Goal: Entertainment & Leisure: Consume media (video, audio)

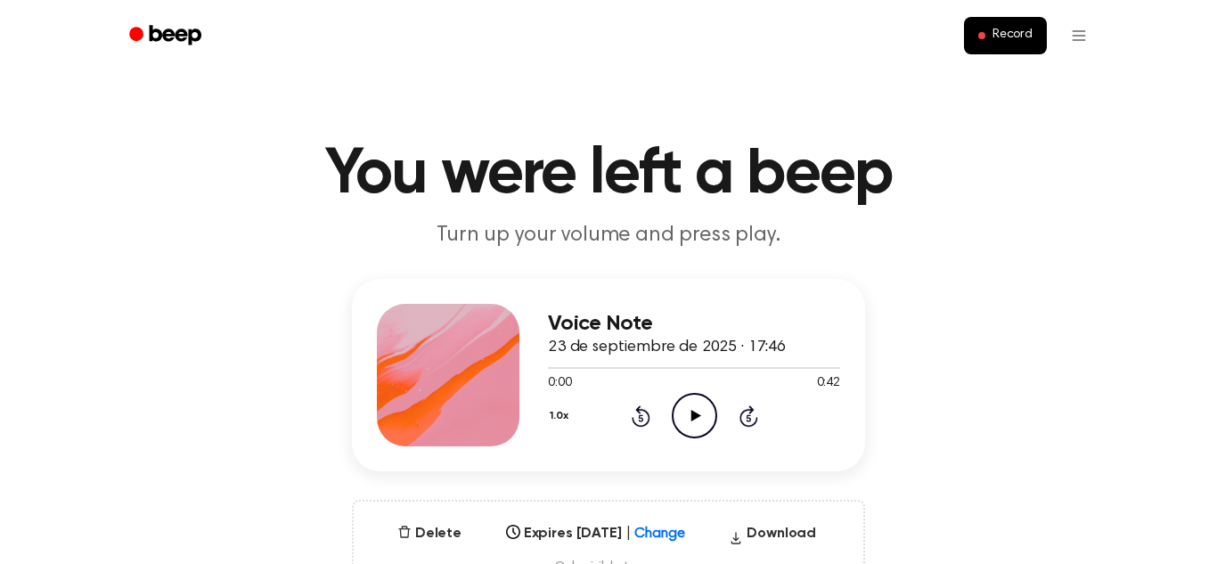
click at [704, 412] on icon "Play Audio" at bounding box center [694, 415] width 45 height 45
click at [676, 409] on icon "Pause Audio" at bounding box center [694, 415] width 45 height 45
click at [692, 426] on icon "Play Audio" at bounding box center [694, 415] width 45 height 45
click at [706, 421] on icon "Pause Audio" at bounding box center [694, 415] width 45 height 45
click at [686, 402] on icon "Play Audio" at bounding box center [694, 415] width 45 height 45
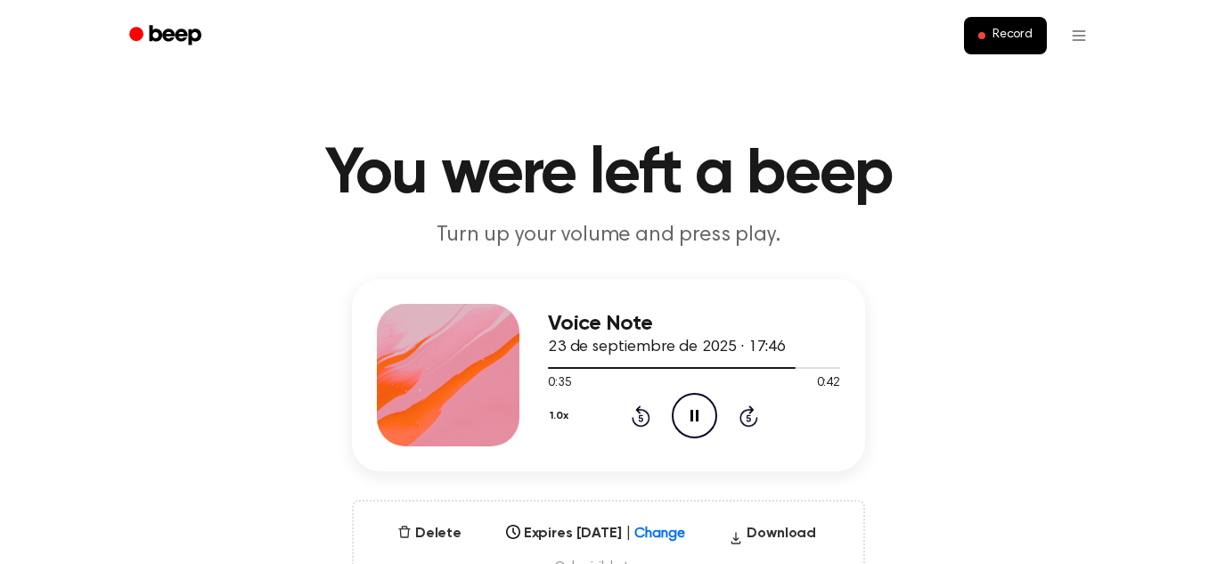
click at [641, 419] on icon "Rewind 5 seconds" at bounding box center [641, 416] width 20 height 23
click at [641, 418] on icon at bounding box center [640, 417] width 4 height 7
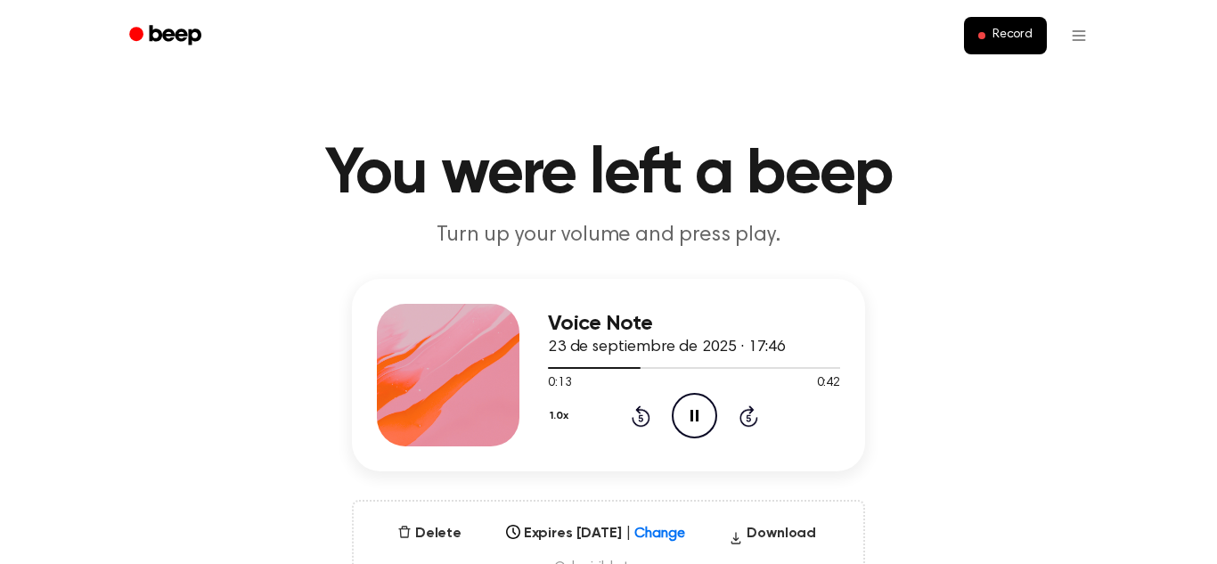
click at [641, 418] on icon at bounding box center [640, 417] width 4 height 7
click at [629, 412] on div "1.0x Rewind 5 seconds Pause Audio Skip 5 seconds" at bounding box center [694, 415] width 292 height 45
click at [634, 421] on icon at bounding box center [641, 415] width 19 height 21
click at [638, 408] on icon at bounding box center [641, 415] width 19 height 21
click at [641, 418] on icon at bounding box center [640, 417] width 4 height 7
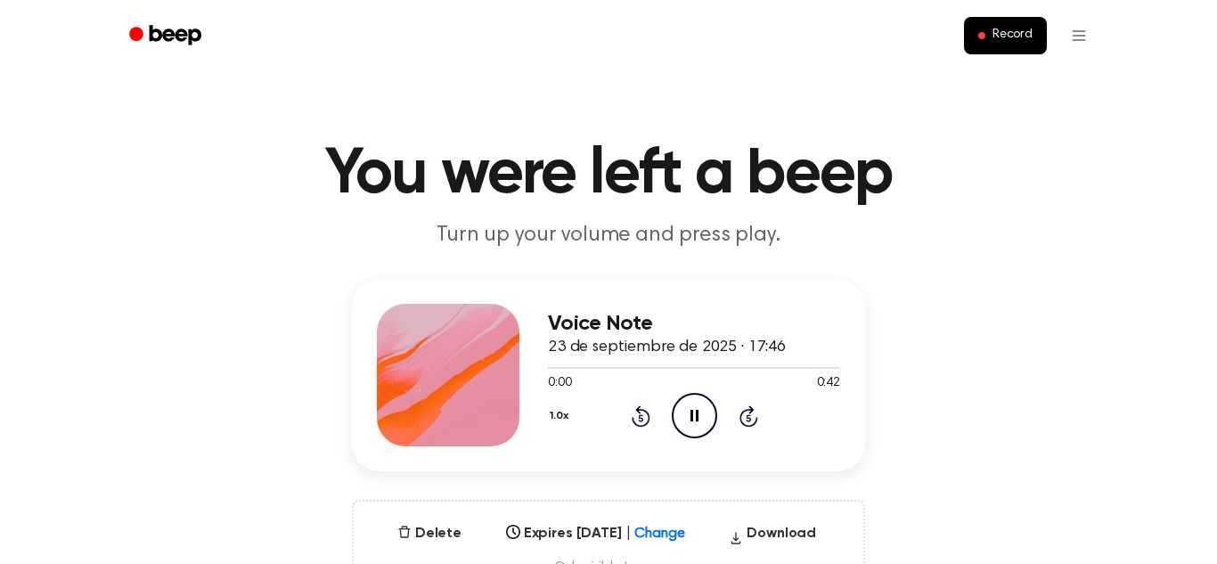
click at [635, 416] on icon "Rewind 5 seconds" at bounding box center [641, 416] width 20 height 23
click at [707, 423] on icon "Pause Audio" at bounding box center [694, 415] width 45 height 45
click at [637, 407] on icon at bounding box center [641, 415] width 19 height 21
click at [629, 428] on div "1.0x Rewind 5 seconds Play Audio Skip 5 seconds" at bounding box center [694, 415] width 292 height 45
click at [641, 418] on icon at bounding box center [640, 417] width 4 height 7
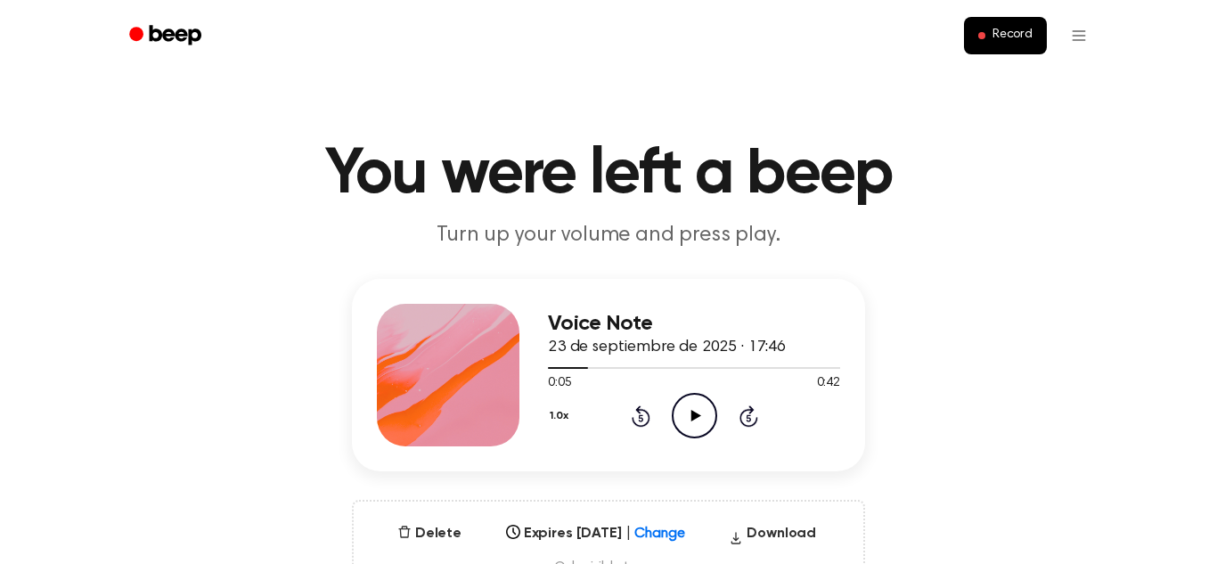
click at [687, 412] on icon "Play Audio" at bounding box center [694, 415] width 45 height 45
click at [705, 417] on icon "Pause Audio" at bounding box center [694, 415] width 45 height 45
click at [638, 365] on span at bounding box center [634, 368] width 14 height 14
click at [705, 407] on icon "Play Audio" at bounding box center [694, 415] width 45 height 45
click at [642, 422] on icon at bounding box center [640, 417] width 4 height 7
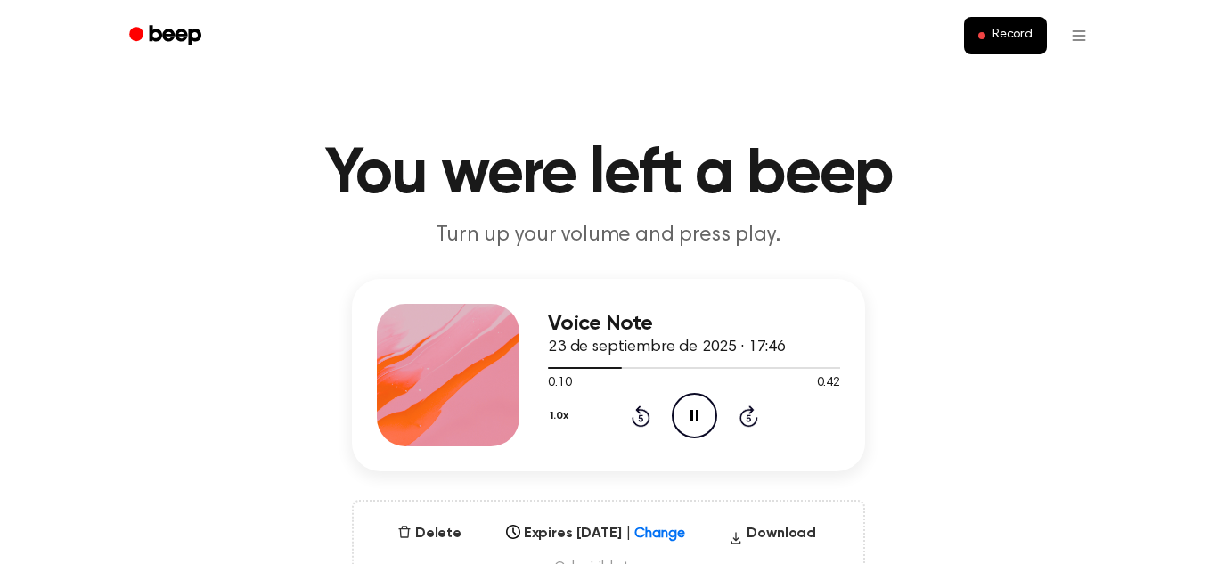
click at [643, 426] on icon at bounding box center [641, 415] width 19 height 21
click at [641, 418] on icon at bounding box center [640, 417] width 4 height 7
click at [757, 405] on icon "Skip 5 seconds" at bounding box center [749, 416] width 20 height 23
click at [749, 418] on icon at bounding box center [748, 417] width 4 height 7
click at [641, 418] on icon at bounding box center [640, 417] width 4 height 7
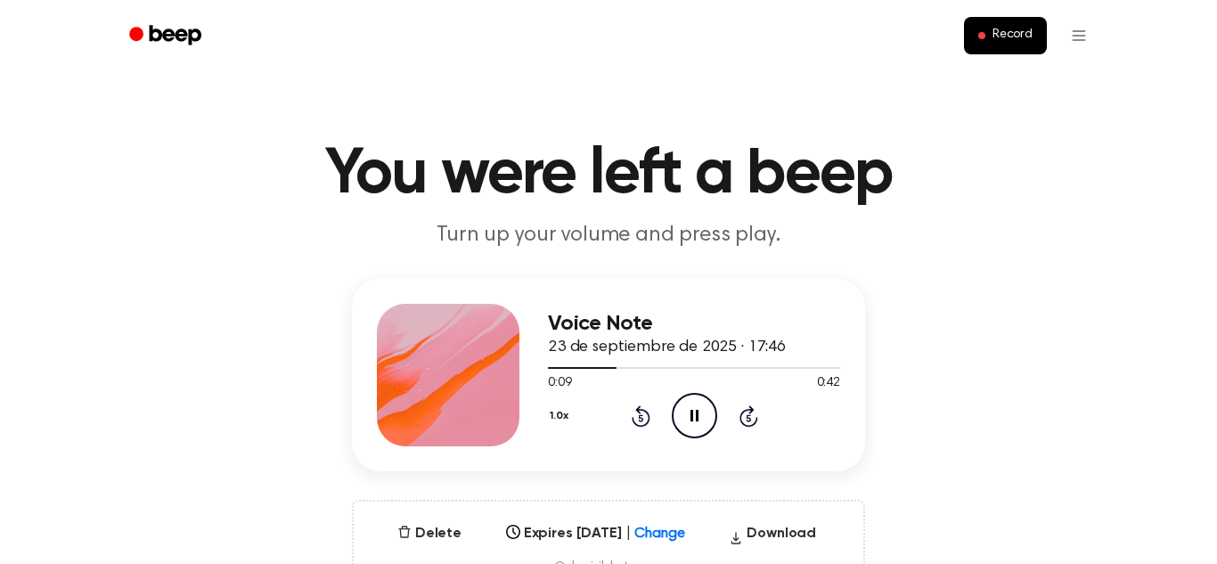
click at [636, 407] on icon "Rewind 5 seconds" at bounding box center [641, 416] width 20 height 23
click at [641, 418] on icon at bounding box center [640, 417] width 4 height 7
click at [641, 419] on icon "Rewind 5 seconds" at bounding box center [641, 416] width 20 height 23
click at [638, 420] on icon "Rewind 5 seconds" at bounding box center [641, 416] width 20 height 23
click at [696, 421] on icon at bounding box center [695, 416] width 8 height 12
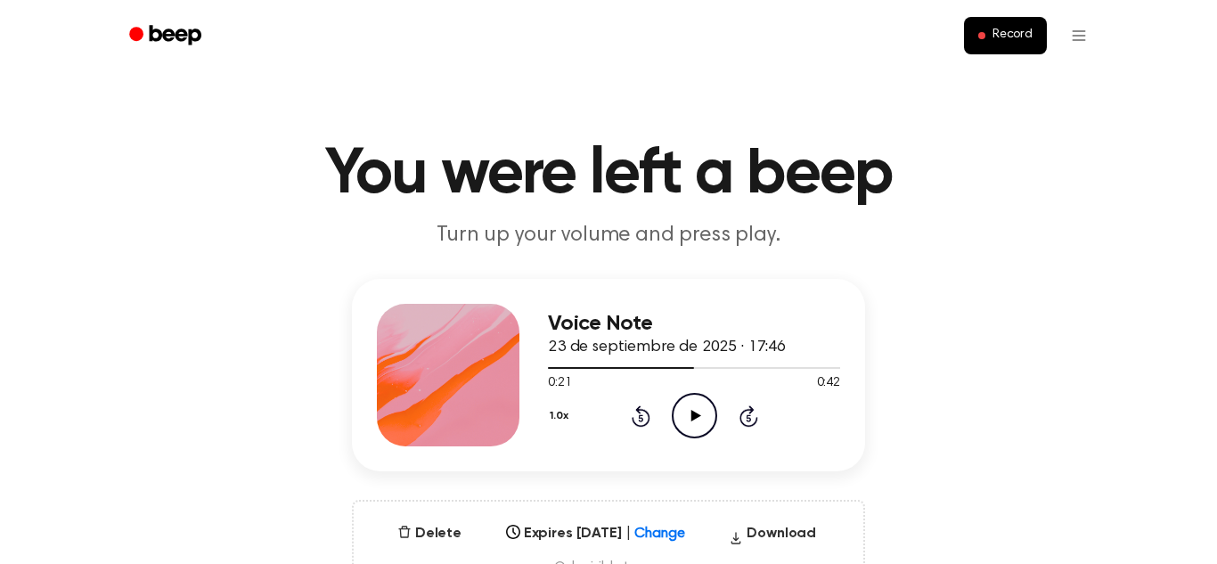
click at [674, 405] on icon "Play Audio" at bounding box center [694, 415] width 45 height 45
click at [638, 409] on icon at bounding box center [641, 415] width 19 height 21
click at [640, 408] on icon at bounding box center [641, 415] width 19 height 21
click at [640, 419] on icon "Rewind 5 seconds" at bounding box center [641, 416] width 20 height 23
click at [643, 417] on icon "Rewind 5 seconds" at bounding box center [641, 416] width 20 height 23
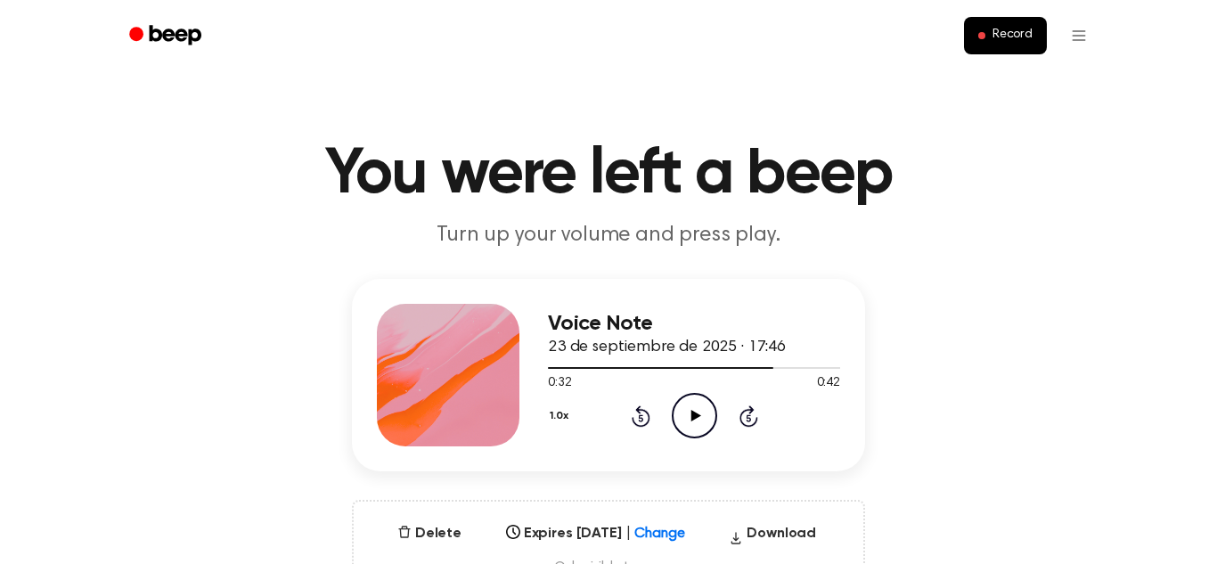
click at [641, 418] on icon at bounding box center [640, 417] width 4 height 7
click at [690, 429] on icon "Play Audio" at bounding box center [694, 415] width 45 height 45
click at [642, 417] on icon "Rewind 5 seconds" at bounding box center [641, 416] width 20 height 23
click at [641, 418] on icon at bounding box center [640, 417] width 4 height 7
click at [635, 416] on icon "Rewind 5 seconds" at bounding box center [641, 416] width 20 height 23
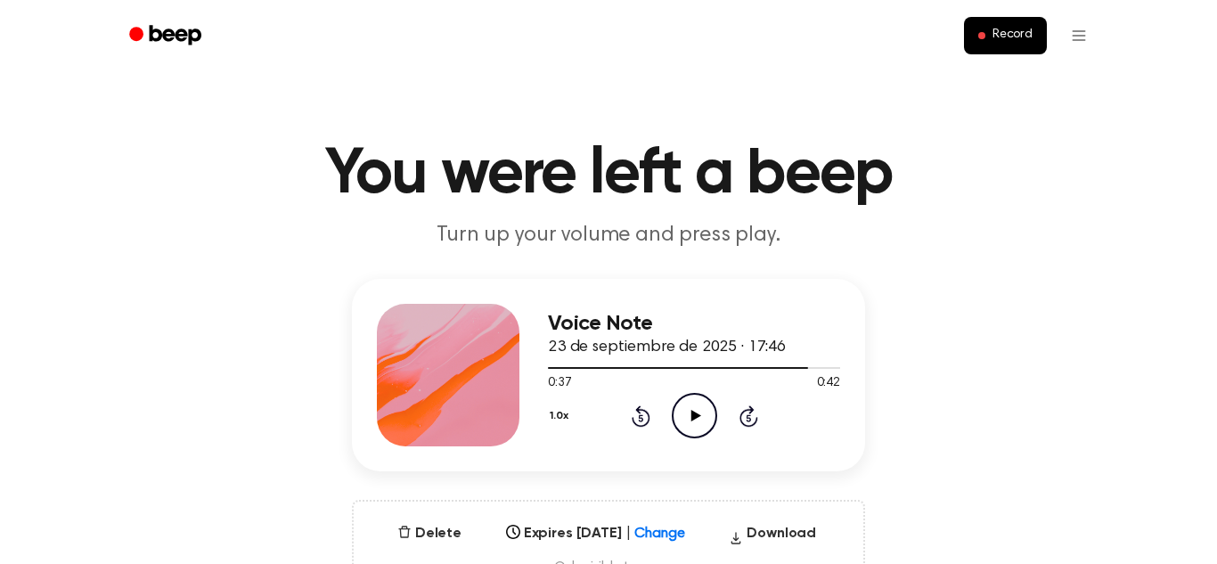
click at [635, 418] on icon "Rewind 5 seconds" at bounding box center [641, 416] width 20 height 23
click at [641, 418] on icon at bounding box center [640, 417] width 4 height 7
click at [635, 422] on icon at bounding box center [641, 415] width 19 height 21
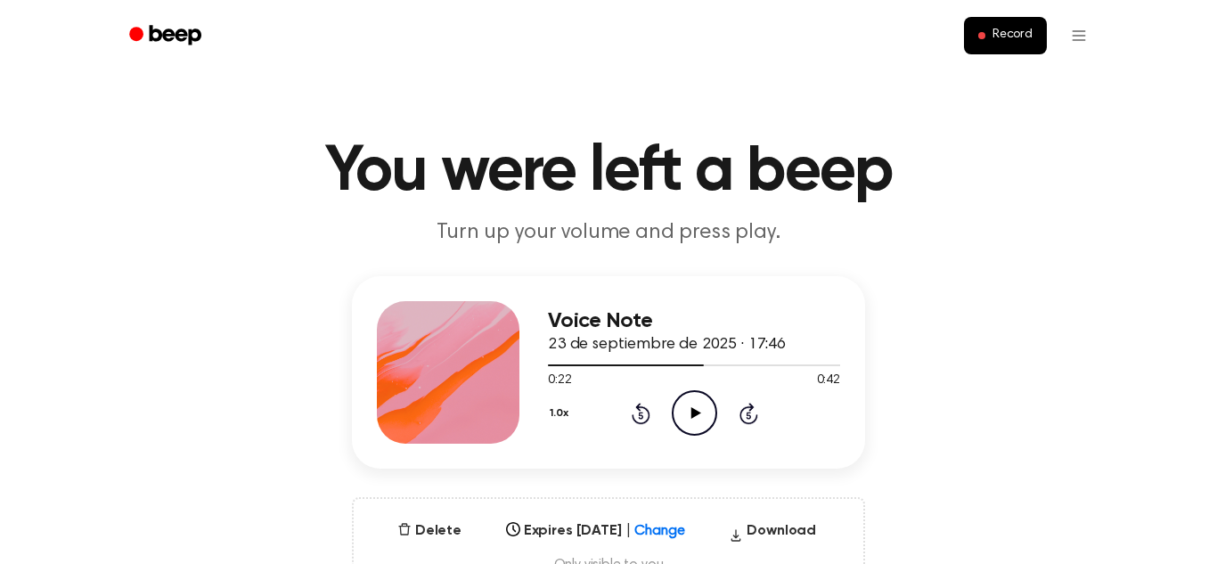
click at [695, 405] on icon "Play Audio" at bounding box center [694, 412] width 45 height 45
click at [643, 414] on icon "Rewind 5 seconds" at bounding box center [641, 413] width 20 height 23
click at [641, 422] on icon "Rewind 5 seconds" at bounding box center [641, 413] width 20 height 23
click at [641, 415] on icon at bounding box center [640, 415] width 4 height 7
click at [691, 406] on icon "Play Audio" at bounding box center [694, 412] width 45 height 45
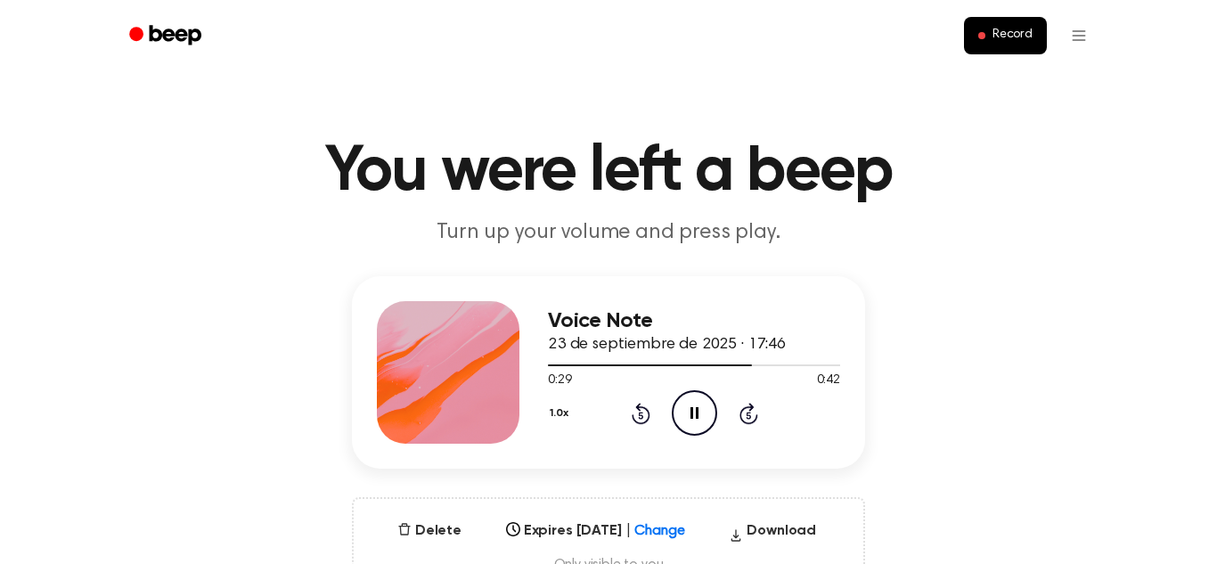
click at [641, 415] on icon at bounding box center [640, 415] width 4 height 7
click at [692, 422] on icon "Play Audio" at bounding box center [694, 412] width 45 height 45
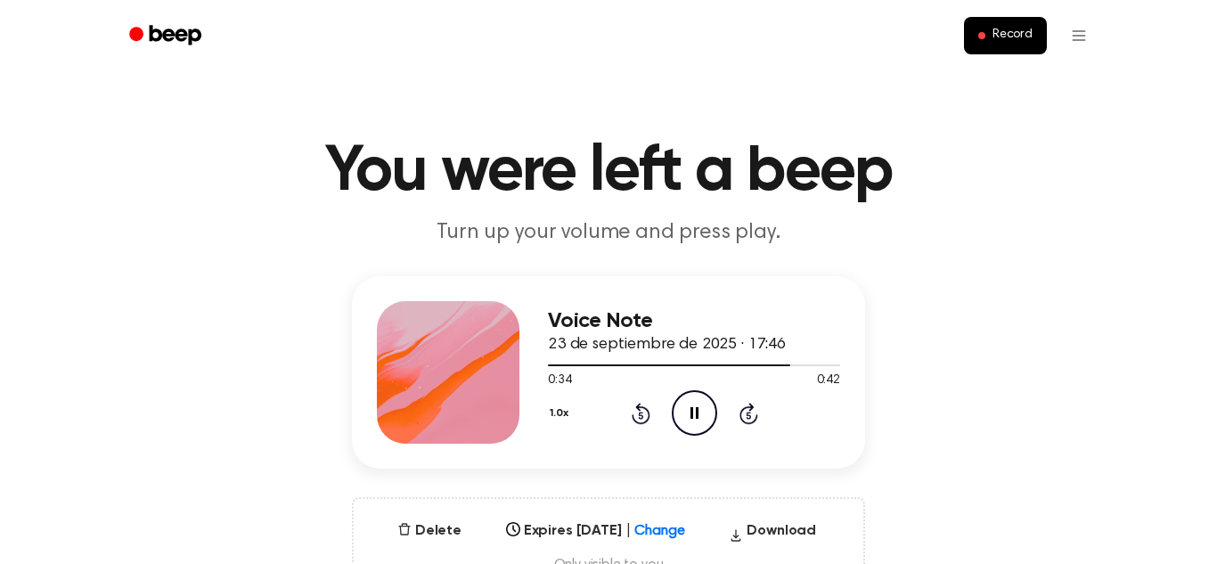
click at [646, 425] on div "1.0x Rewind 5 seconds Pause Audio Skip 5 seconds" at bounding box center [694, 412] width 292 height 45
click at [641, 416] on icon "Rewind 5 seconds" at bounding box center [641, 413] width 20 height 23
click at [641, 415] on icon at bounding box center [640, 415] width 4 height 7
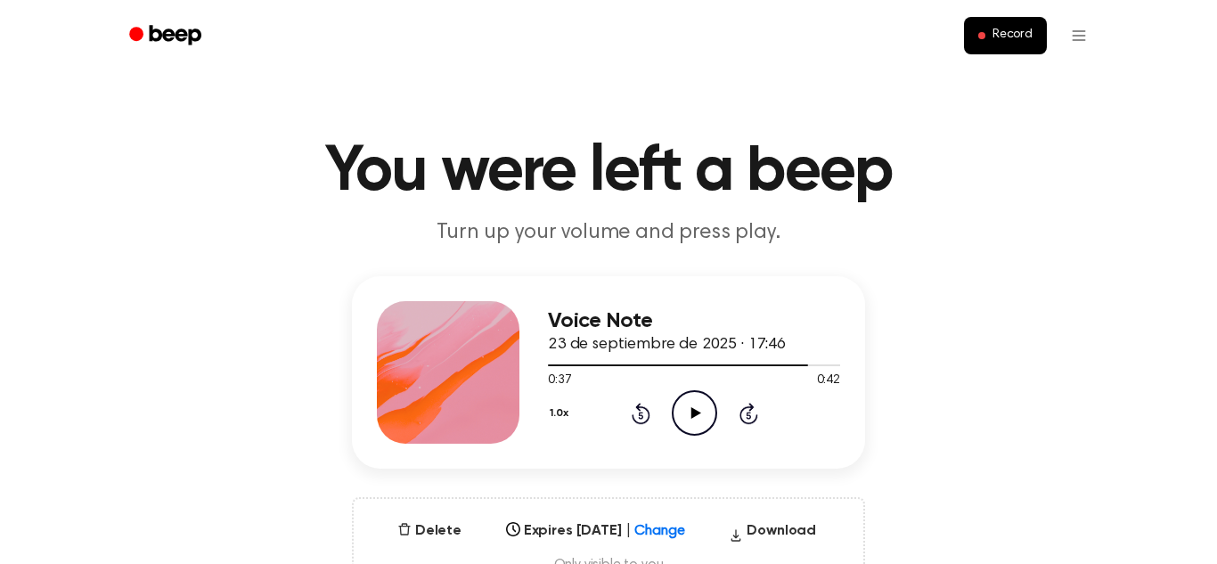
click at [641, 416] on icon "Rewind 5 seconds" at bounding box center [641, 413] width 20 height 23
click at [694, 409] on icon "Play Audio" at bounding box center [694, 412] width 45 height 45
click at [640, 415] on icon at bounding box center [640, 415] width 4 height 7
click at [641, 415] on icon at bounding box center [640, 415] width 4 height 7
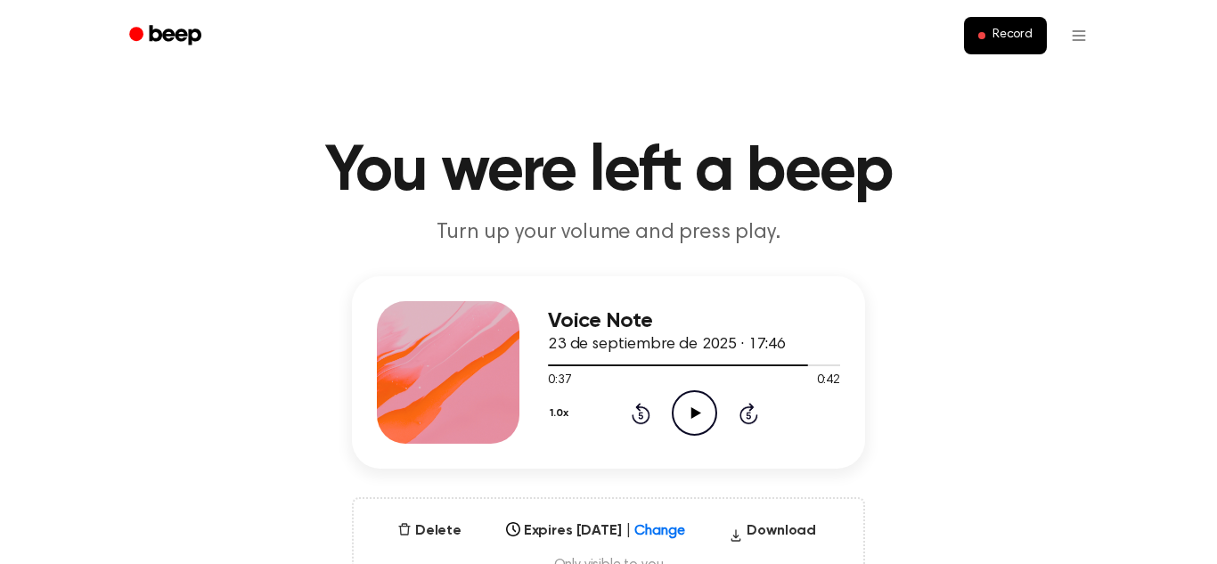
click at [643, 423] on icon at bounding box center [641, 413] width 19 height 21
click at [692, 412] on icon at bounding box center [696, 413] width 10 height 12
click at [701, 396] on icon "Play Audio" at bounding box center [694, 412] width 45 height 45
drag, startPoint x: 438, startPoint y: 336, endPoint x: 316, endPoint y: 346, distance: 122.5
click at [316, 346] on div "Voice Note 23 de septiembre de 2025 · 17:46 0:03 0:42 Your browser does not sup…" at bounding box center [608, 436] width 1175 height 321
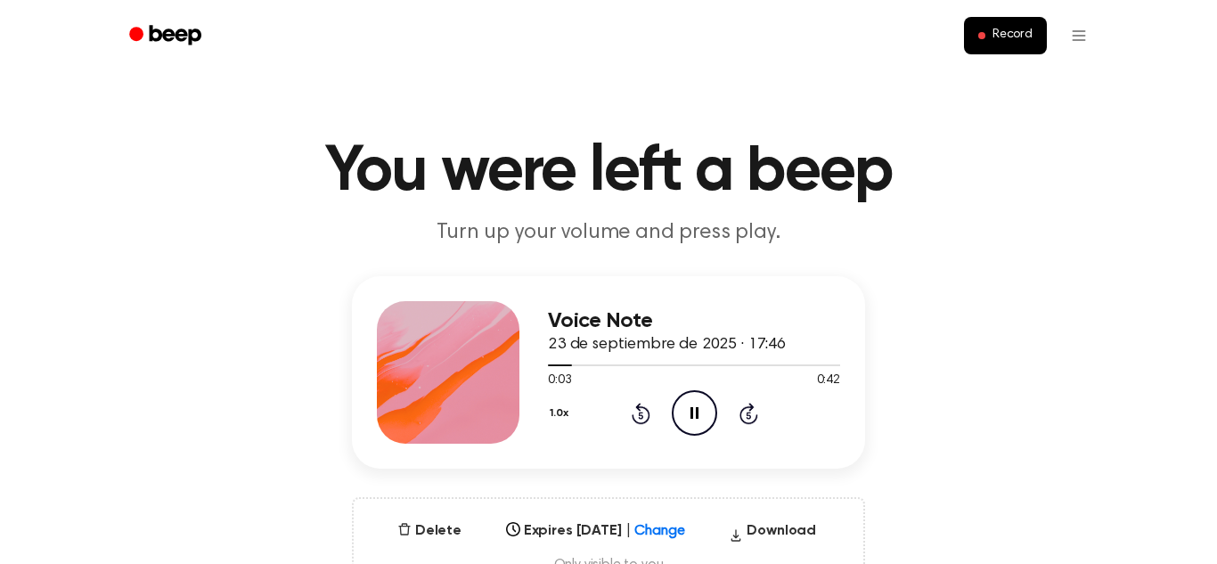
click at [316, 346] on div "Voice Note 23 de septiembre de 2025 · 17:46 0:03 0:42 Your browser does not sup…" at bounding box center [608, 436] width 1175 height 321
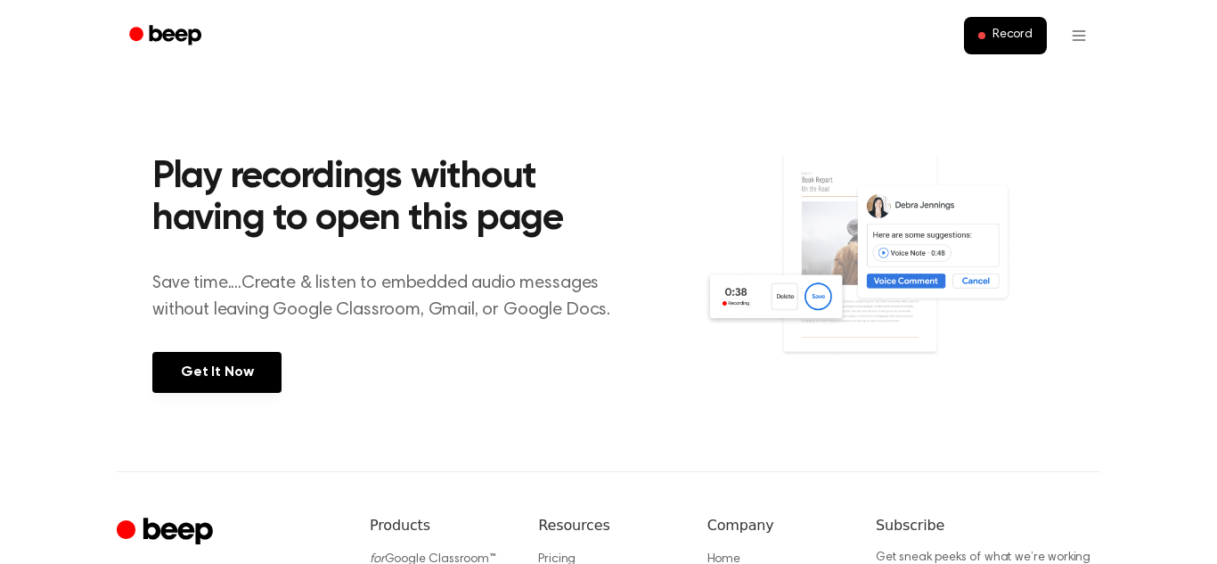
scroll to position [0, 0]
